Goal: Information Seeking & Learning: Learn about a topic

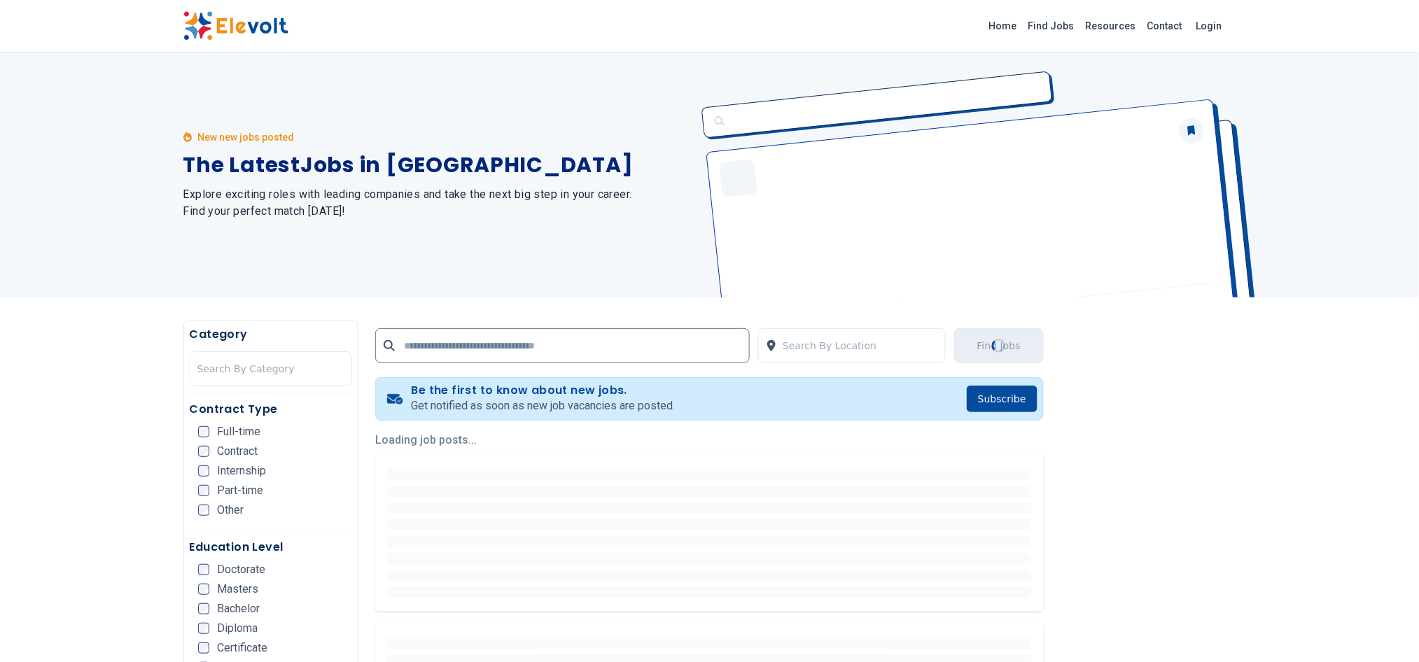
click at [1058, 27] on link "Find Jobs" at bounding box center [1051, 26] width 57 height 22
click at [1015, 22] on link "Home" at bounding box center [1003, 26] width 39 height 22
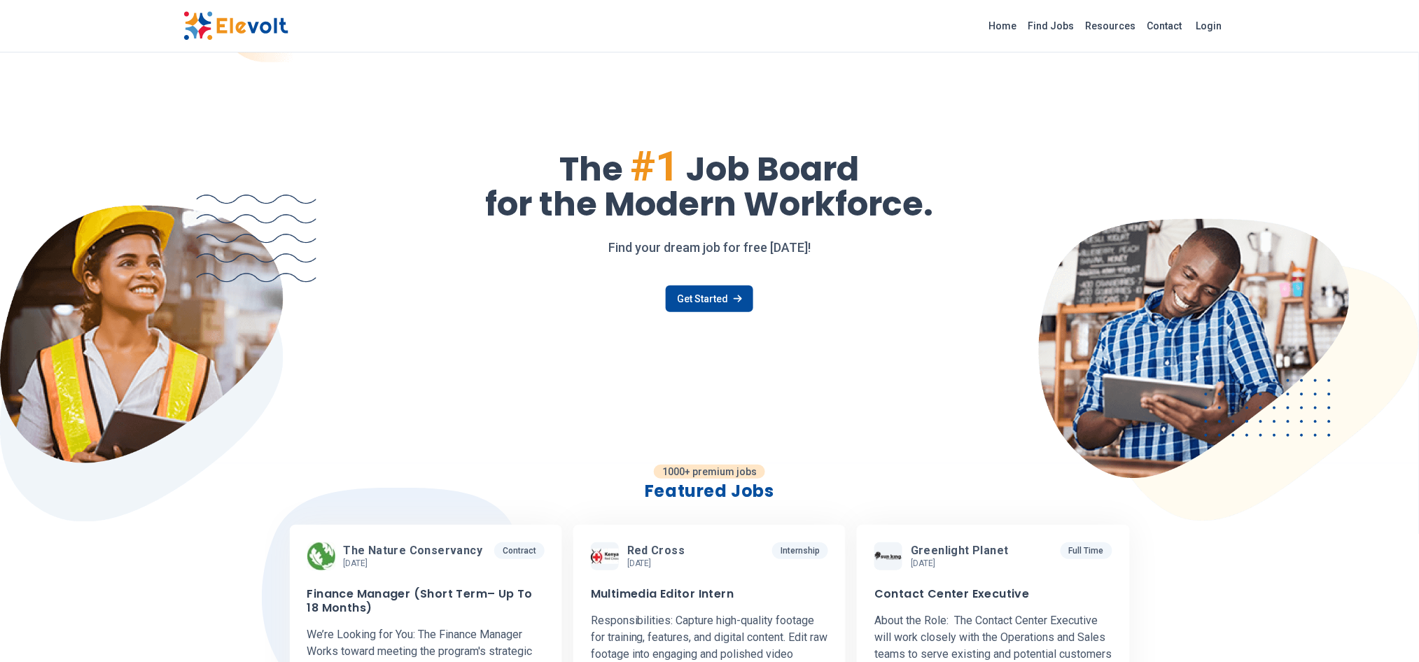
click at [1015, 22] on link "Home" at bounding box center [1003, 26] width 39 height 22
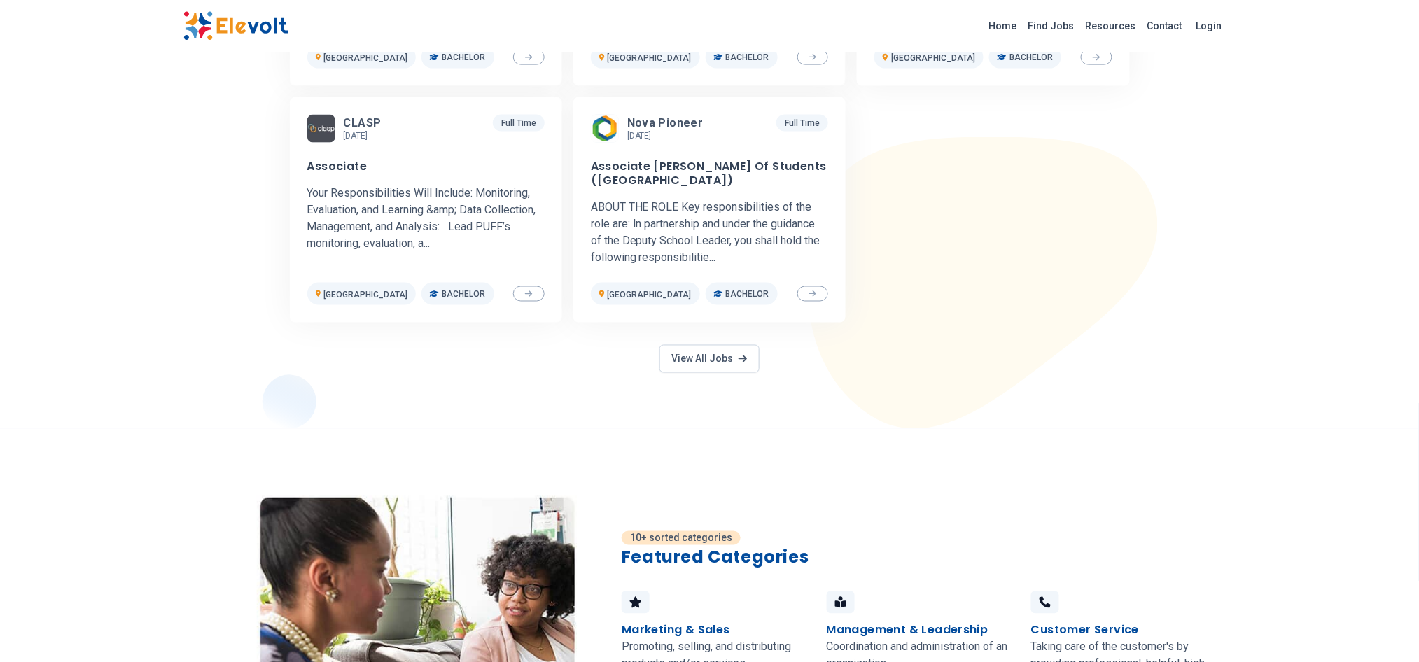
scroll to position [665, 0]
click at [736, 371] on link "View All Jobs" at bounding box center [709, 359] width 99 height 28
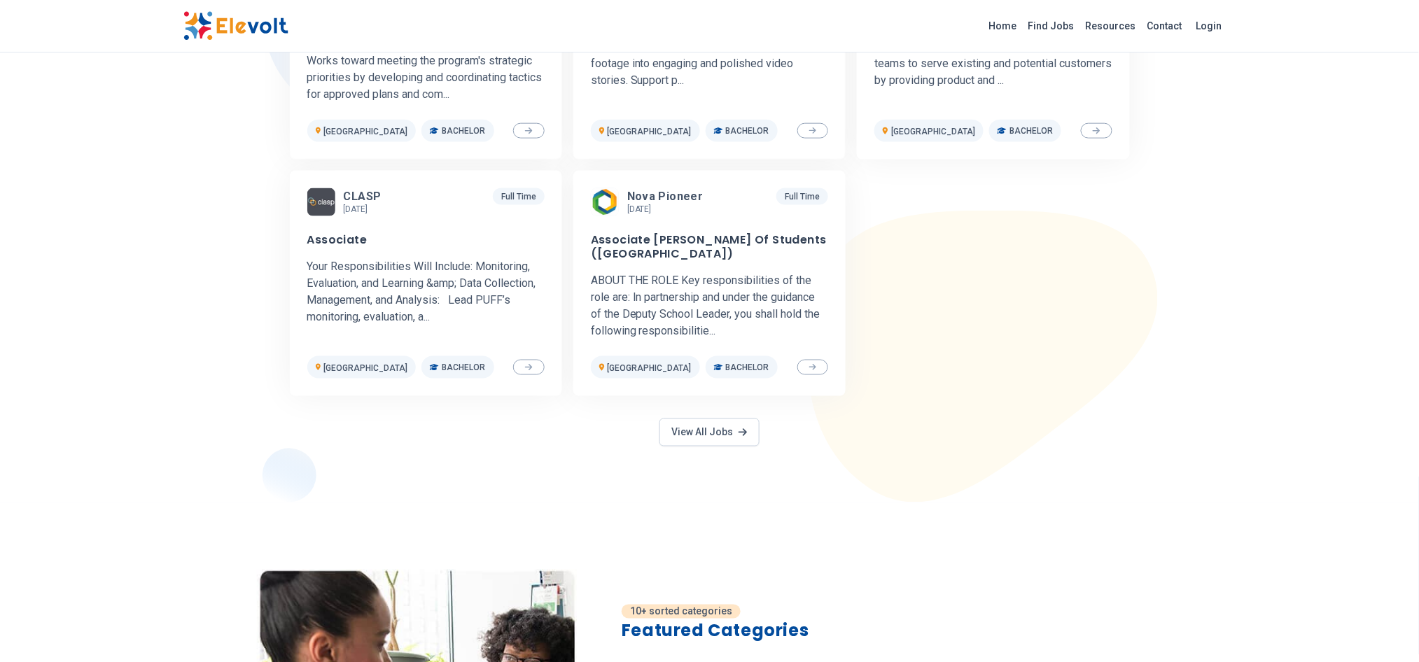
scroll to position [546, 0]
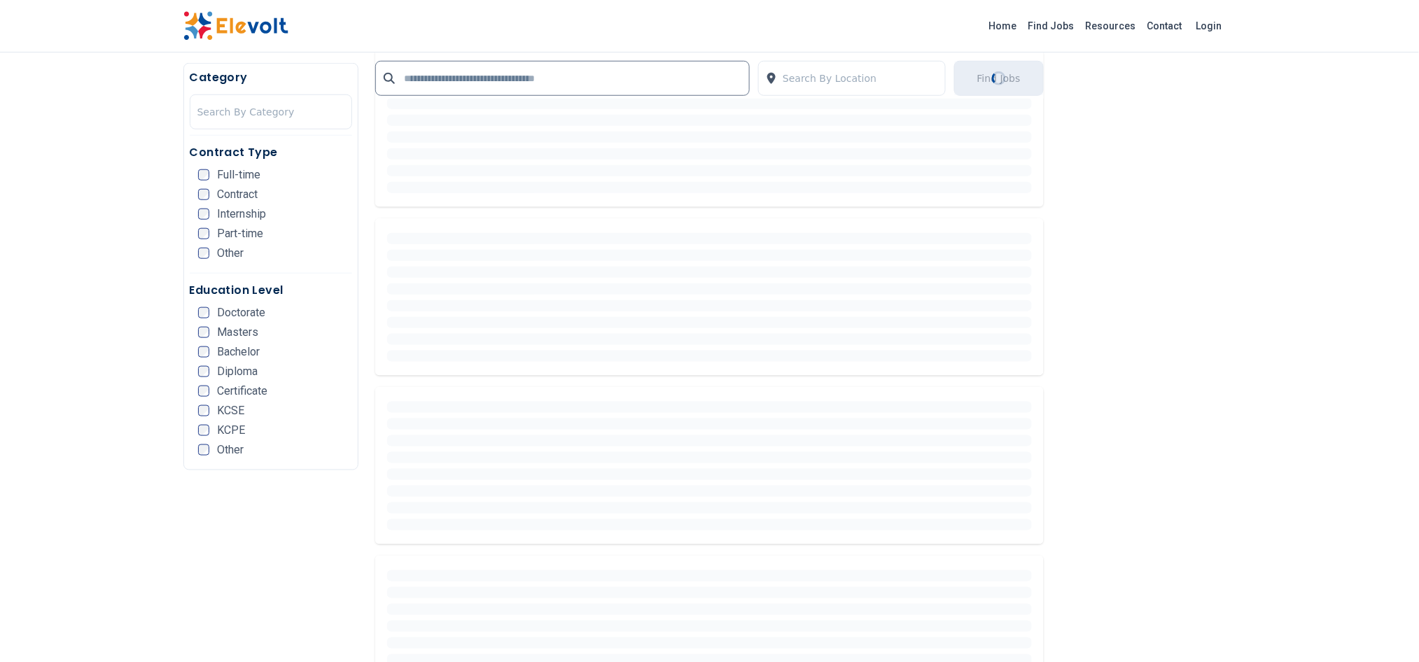
scroll to position [9, 0]
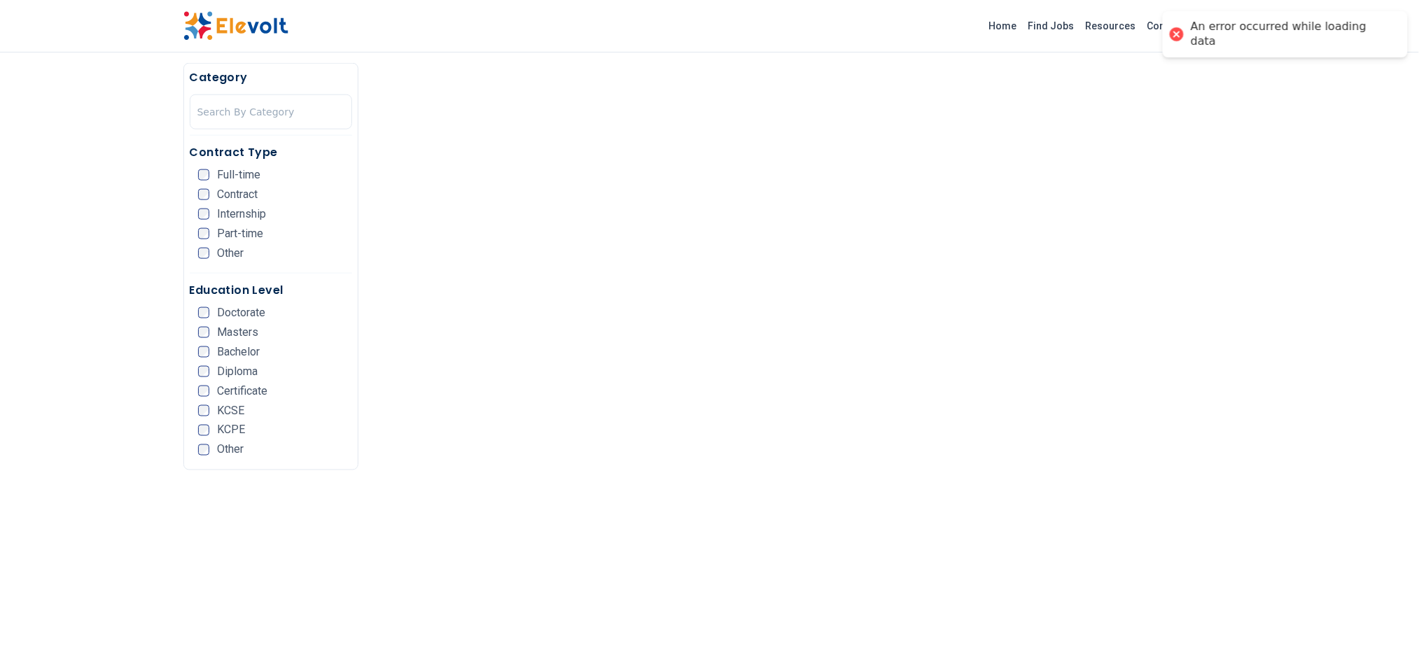
scroll to position [546, 0]
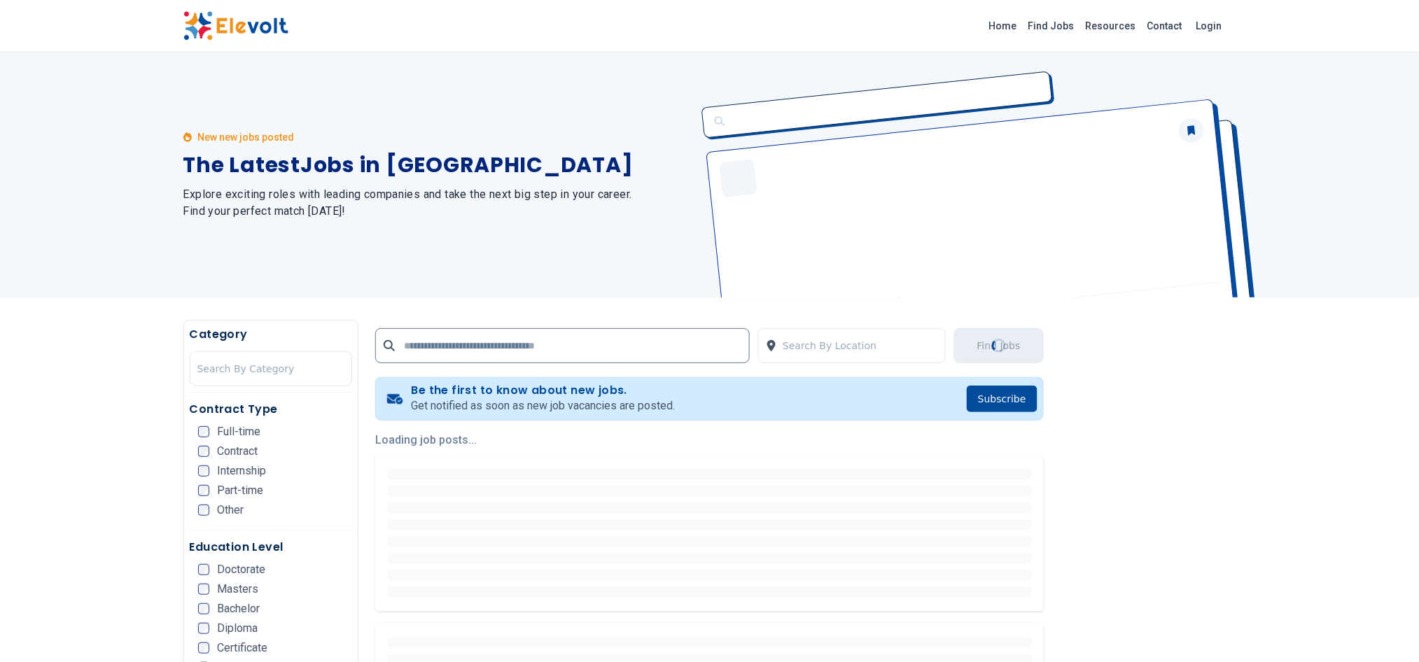
click at [1015, 23] on link "Home" at bounding box center [1003, 26] width 39 height 22
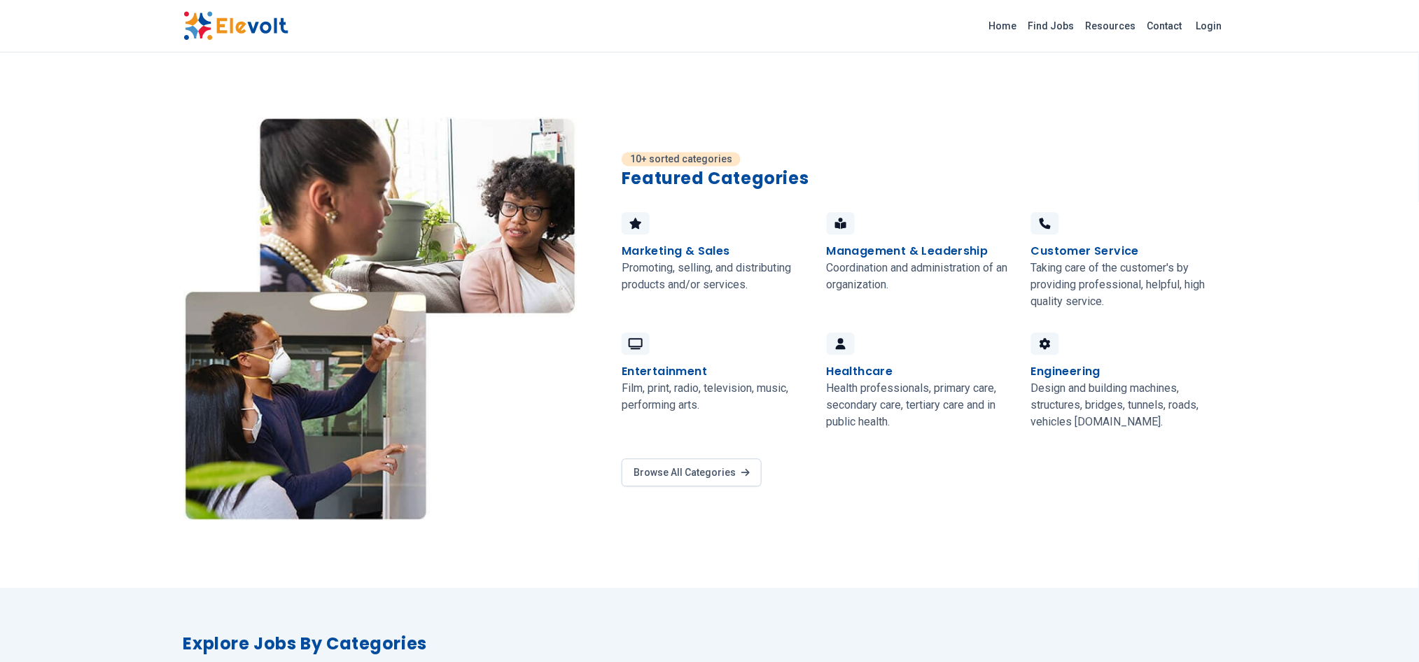
scroll to position [1036, 0]
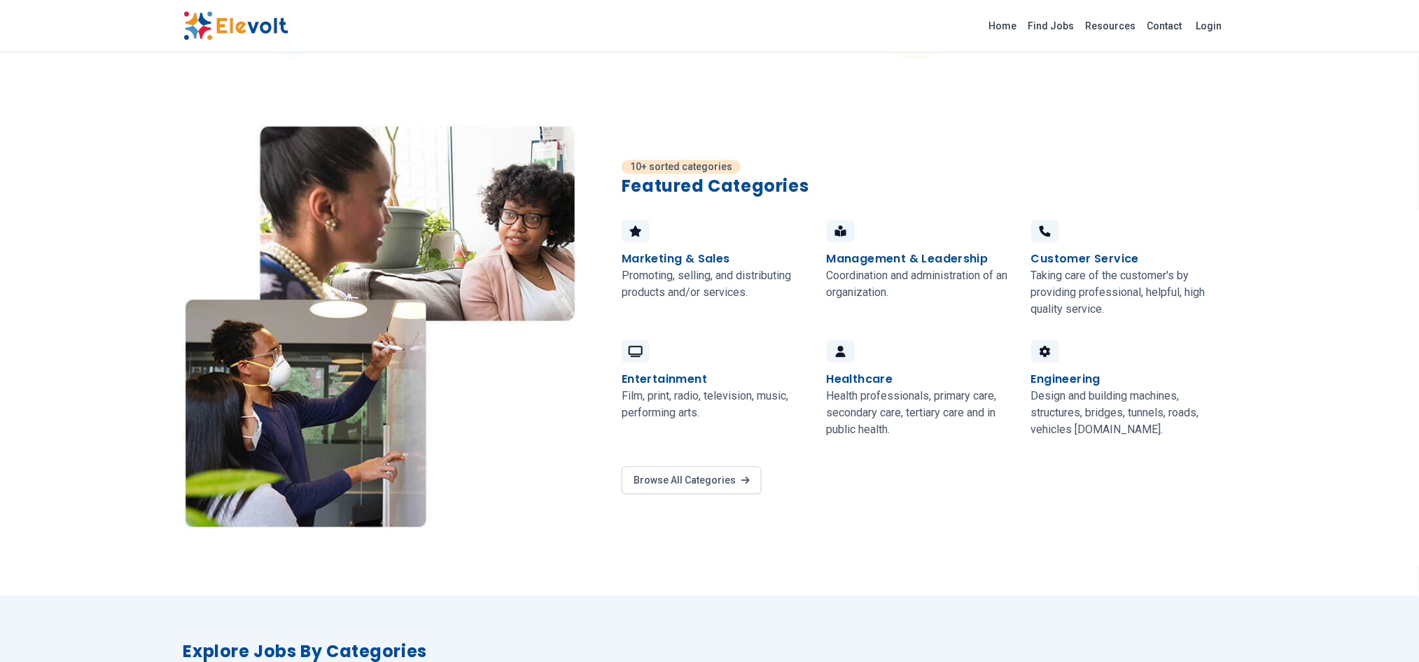
click at [875, 260] on h4 "Management & Leadership" at bounding box center [908, 259] width 162 height 17
click at [697, 261] on h4 "Marketing & Sales" at bounding box center [676, 259] width 109 height 17
